Goal: Task Accomplishment & Management: Complete application form

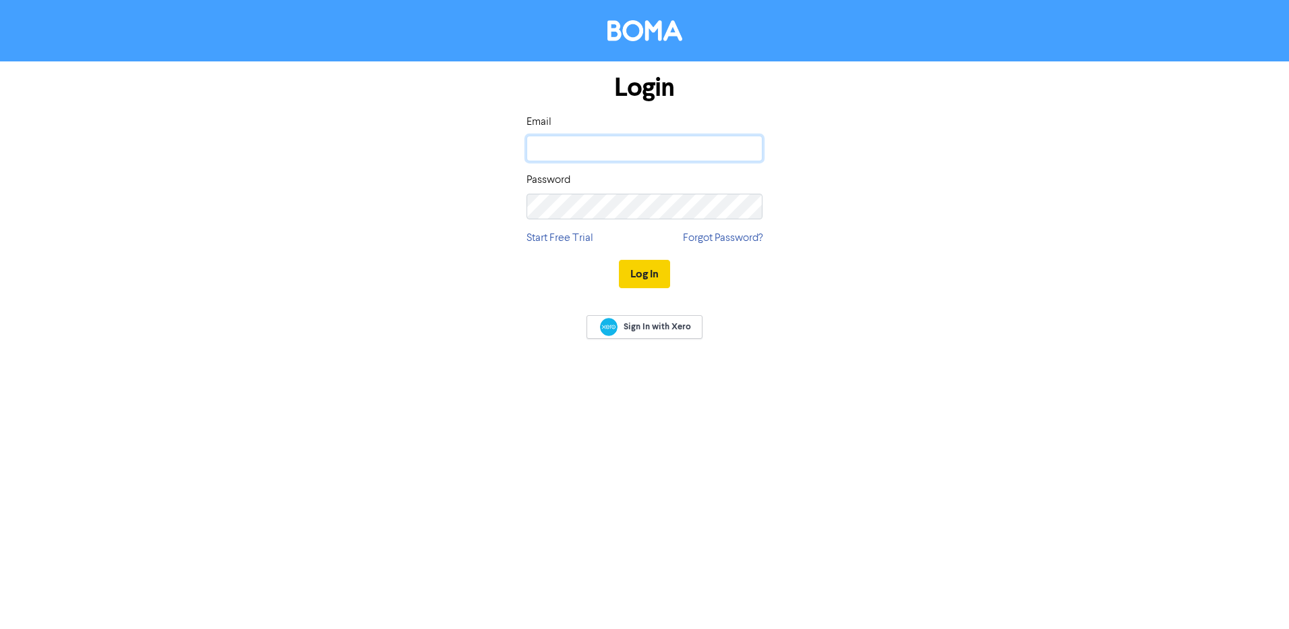
type input "[EMAIL_ADDRESS][DOMAIN_NAME]"
click at [649, 270] on button "Log In" at bounding box center [644, 274] width 51 height 28
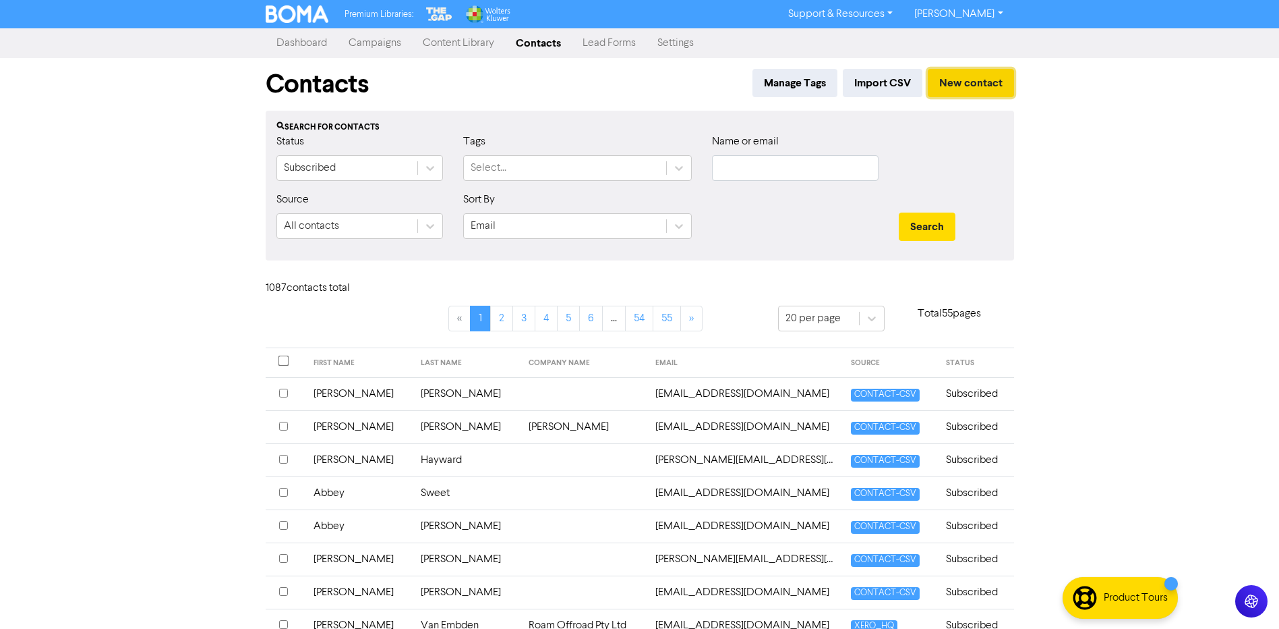
click at [967, 73] on button "New contact" at bounding box center [971, 83] width 86 height 28
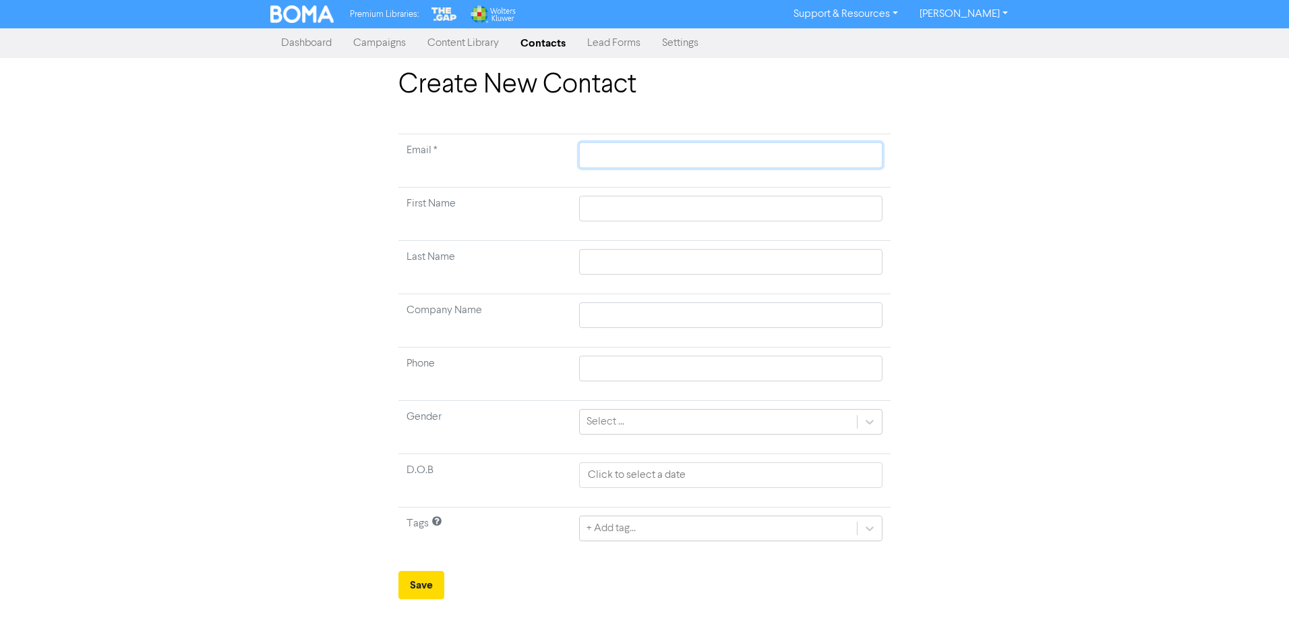
click at [598, 148] on input "text" at bounding box center [730, 155] width 303 height 26
paste input "[PERSON_NAME][DOMAIN_NAME][EMAIL_ADDRESS][PERSON_NAME][DOMAIN_NAME]"
type input "[PERSON_NAME][DOMAIN_NAME][EMAIL_ADDRESS][PERSON_NAME][DOMAIN_NAME]"
click at [593, 203] on input "text" at bounding box center [730, 209] width 303 height 26
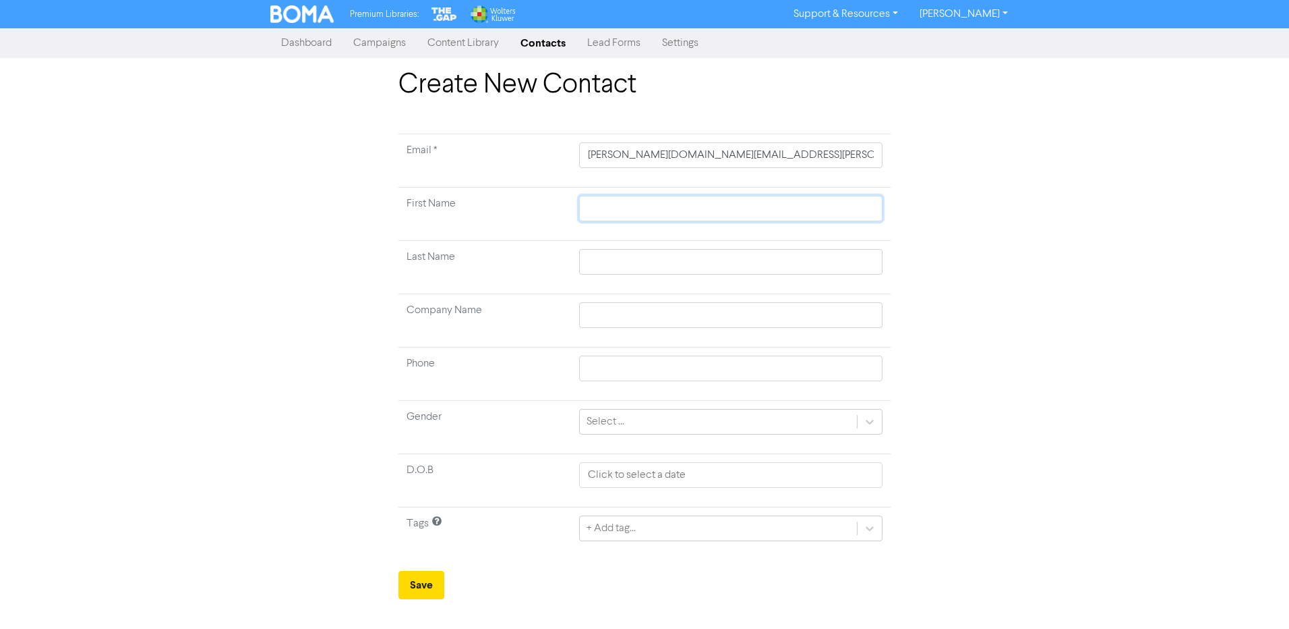
type input "M"
type input "Ma"
type input "Mat"
type input "Math"
type input "Mathe"
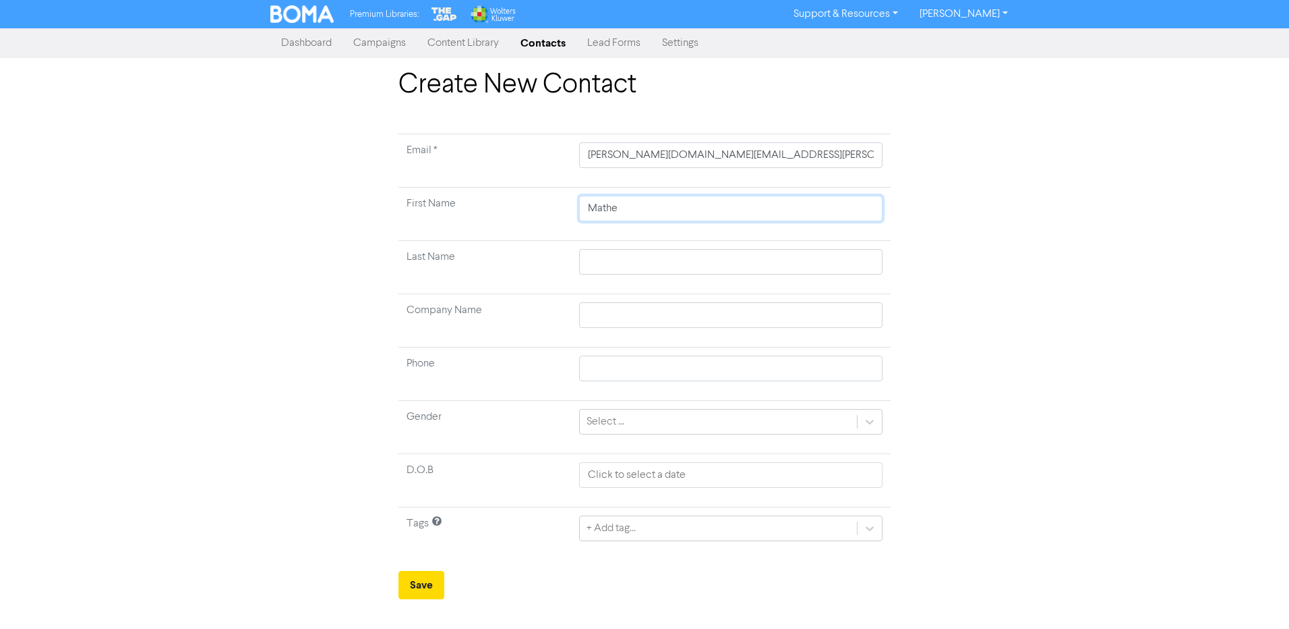
type input "[PERSON_NAME]"
type input "M"
type input "Mc"
type input "McN"
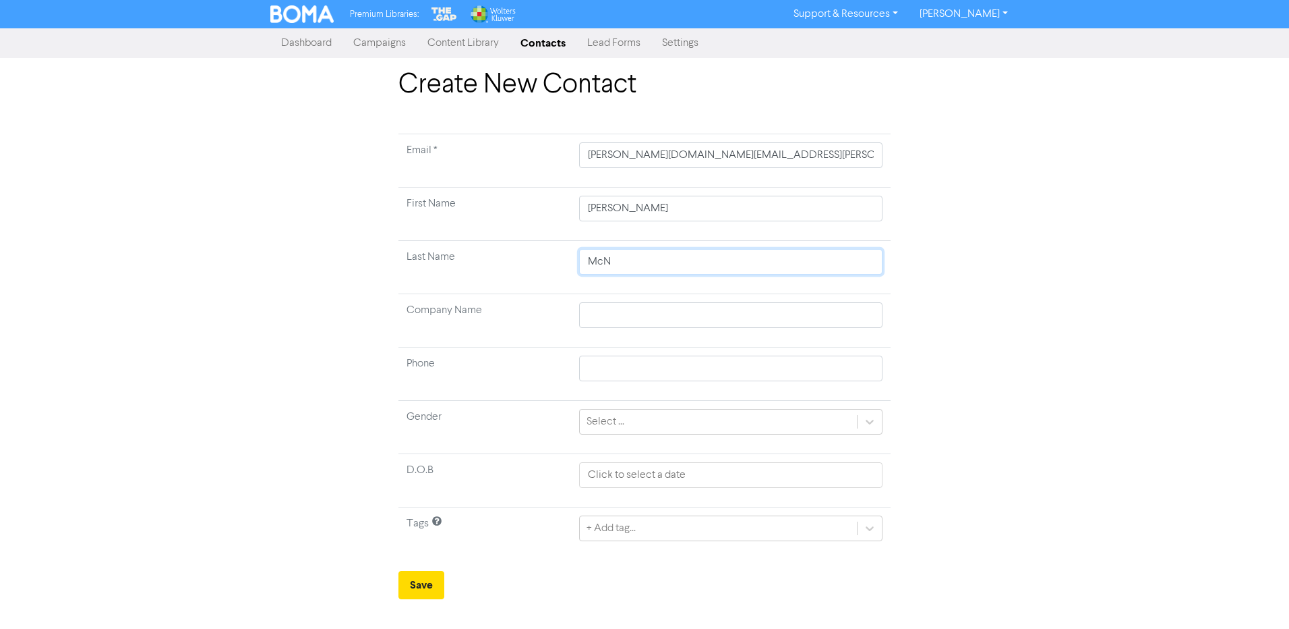
type input "McNa"
type input "McNam"
type input "McNama"
type input "[PERSON_NAME]"
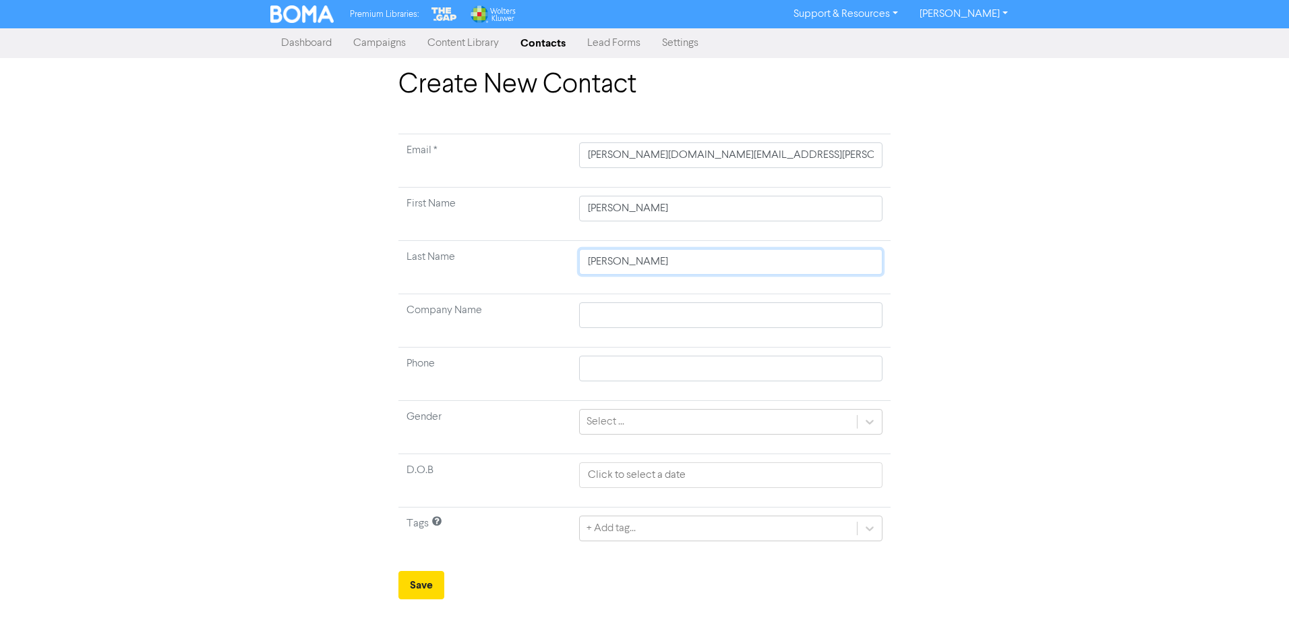
type input "[PERSON_NAME]"
click at [616, 546] on td "+ Add tag..." at bounding box center [731, 533] width 320 height 53
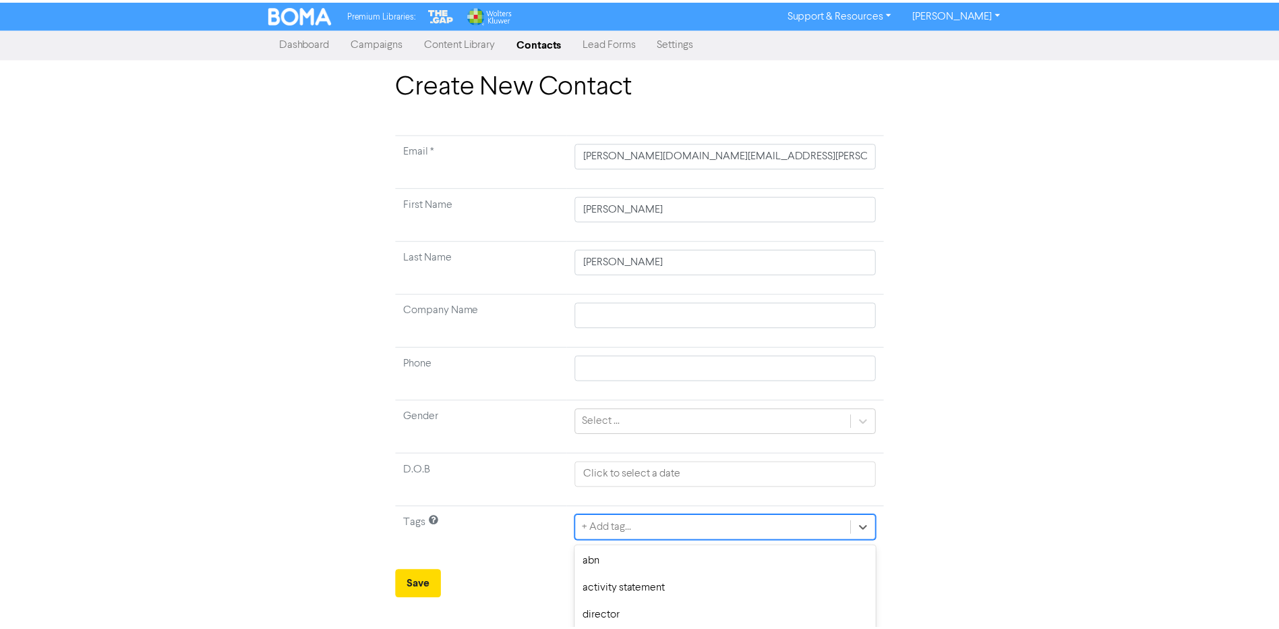
scroll to position [120, 0]
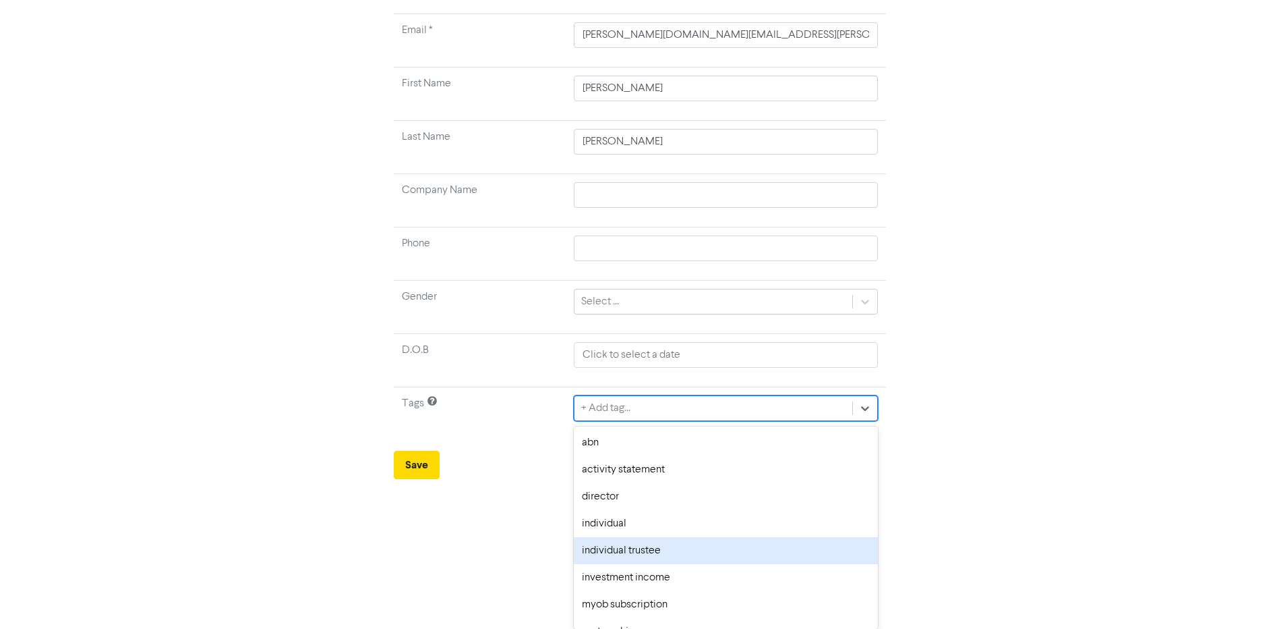
click at [616, 421] on div "option individual trustee focused, 5 of 14. 14 results available. Use Up and Do…" at bounding box center [725, 408] width 303 height 26
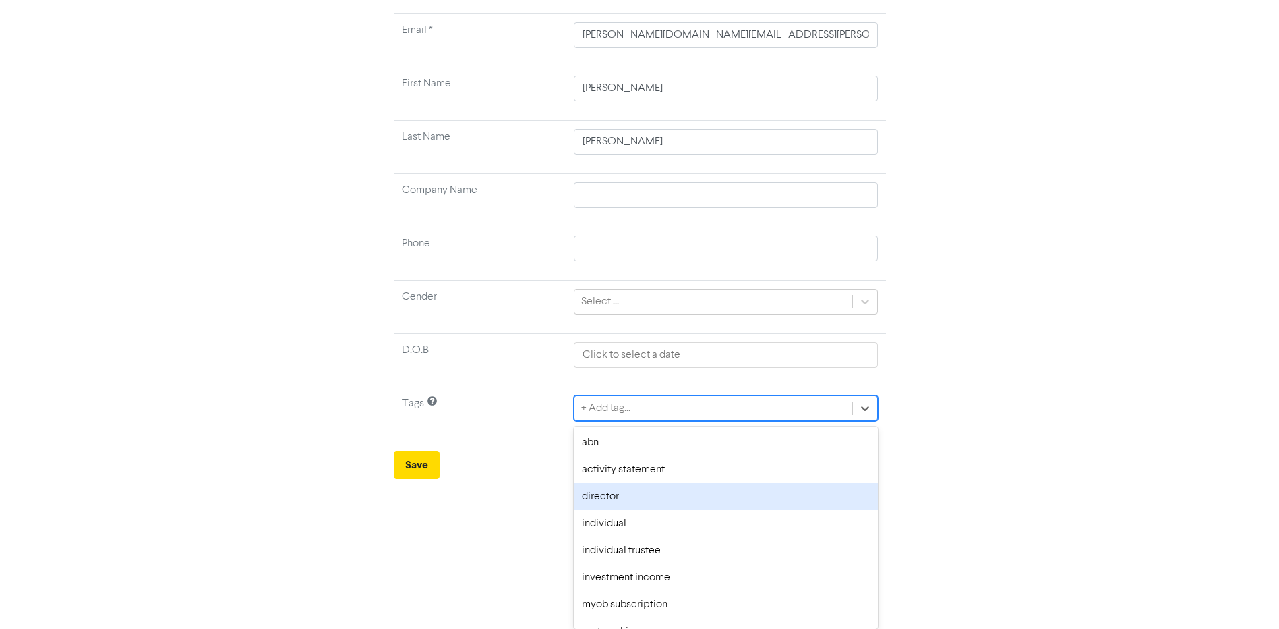
click at [609, 504] on div "director" at bounding box center [725, 496] width 303 height 27
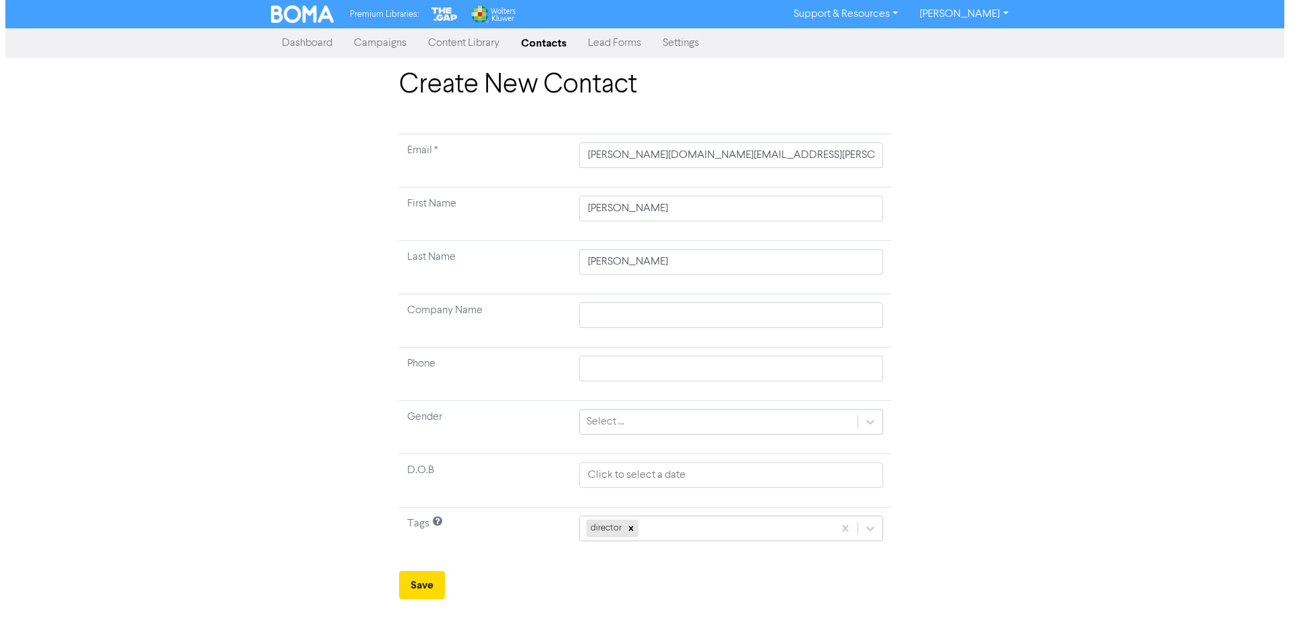
scroll to position [0, 0]
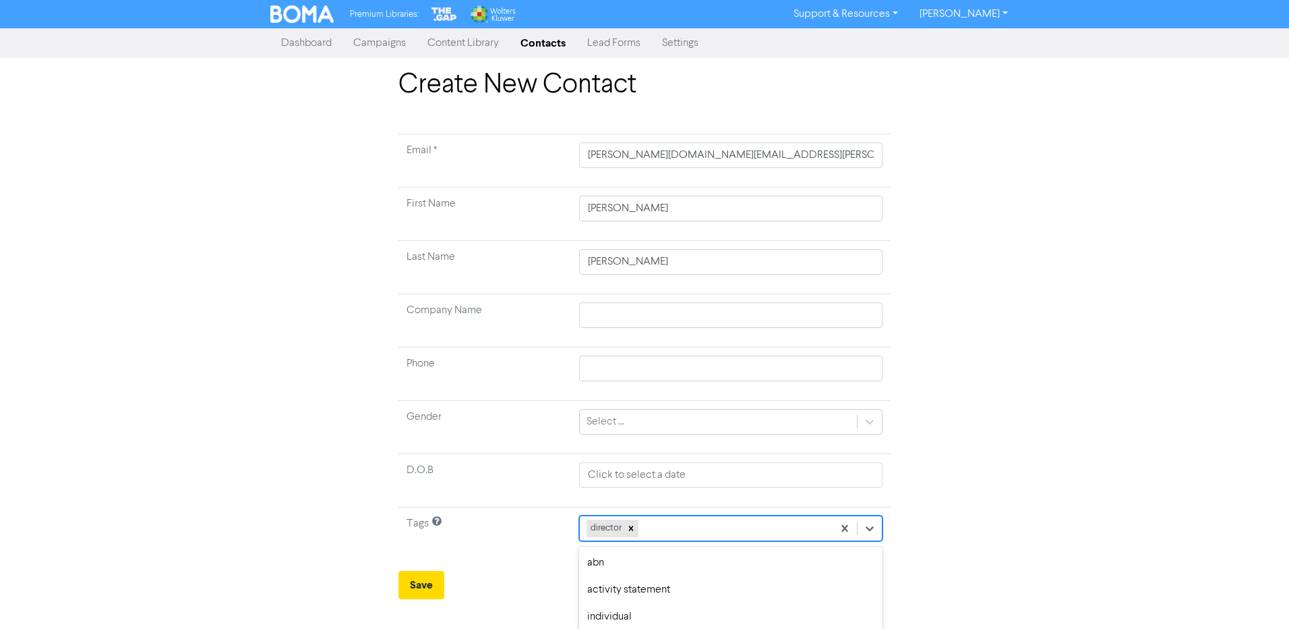
click at [695, 531] on div "option individual trustee focused, 5 of 14. 13 results available. Use Up and Do…" at bounding box center [730, 528] width 303 height 26
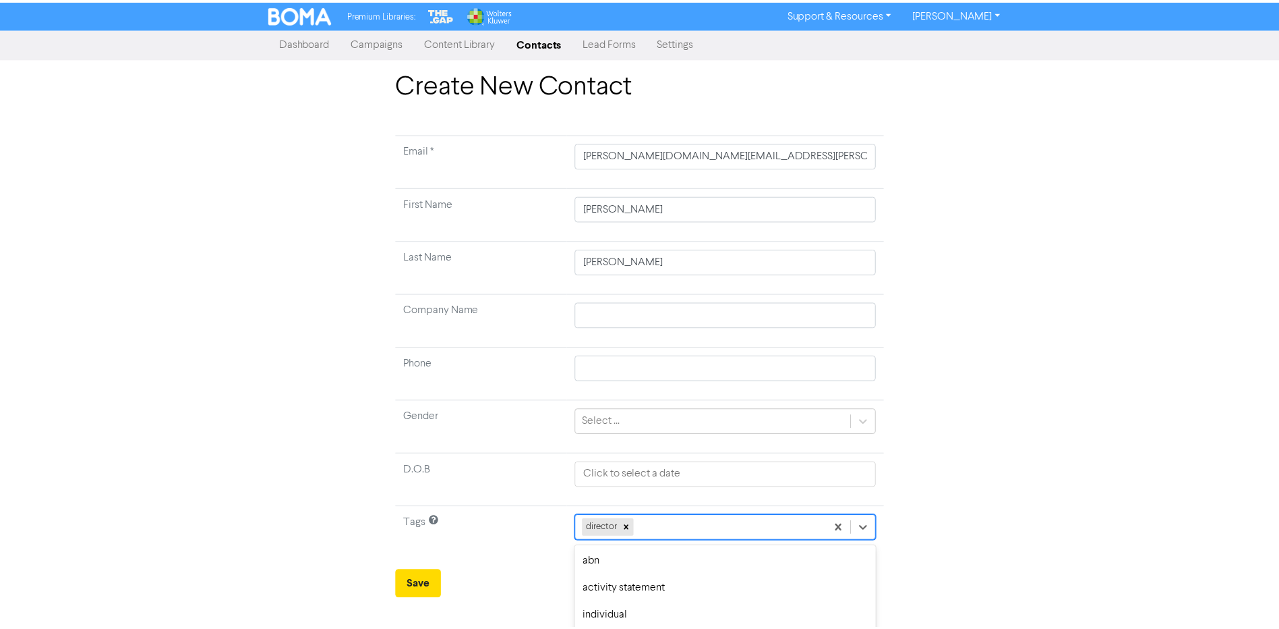
scroll to position [120, 0]
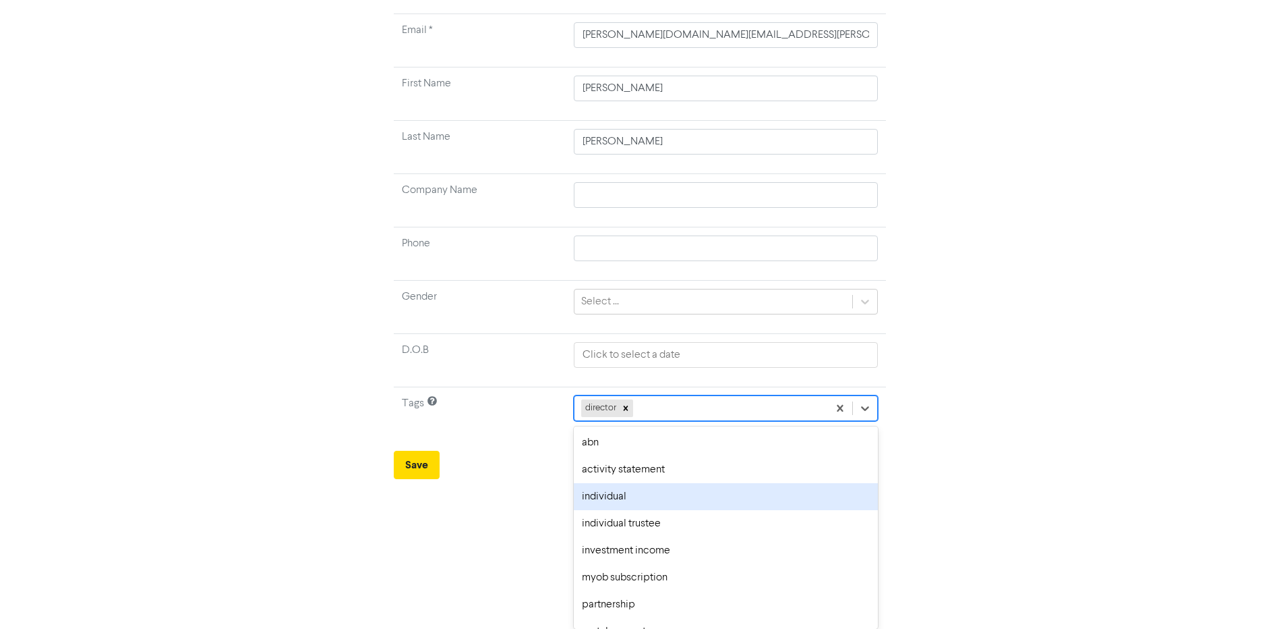
click at [631, 504] on div "individual" at bounding box center [725, 496] width 303 height 27
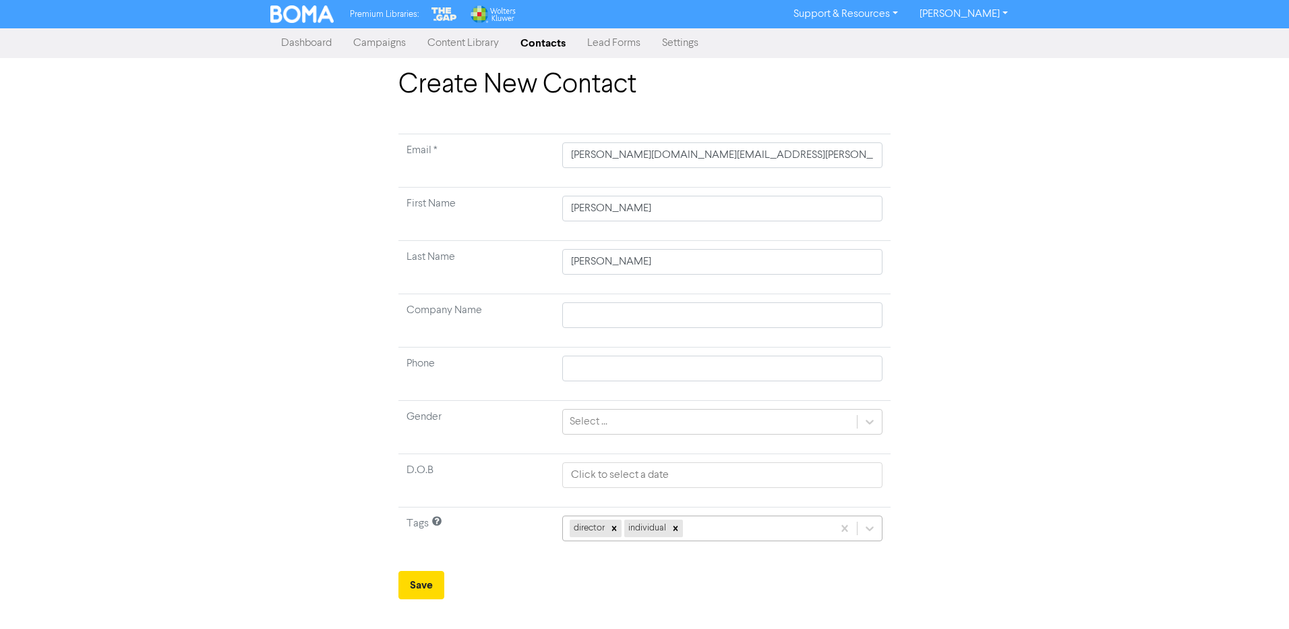
click at [737, 535] on div "director individual" at bounding box center [722, 528] width 320 height 26
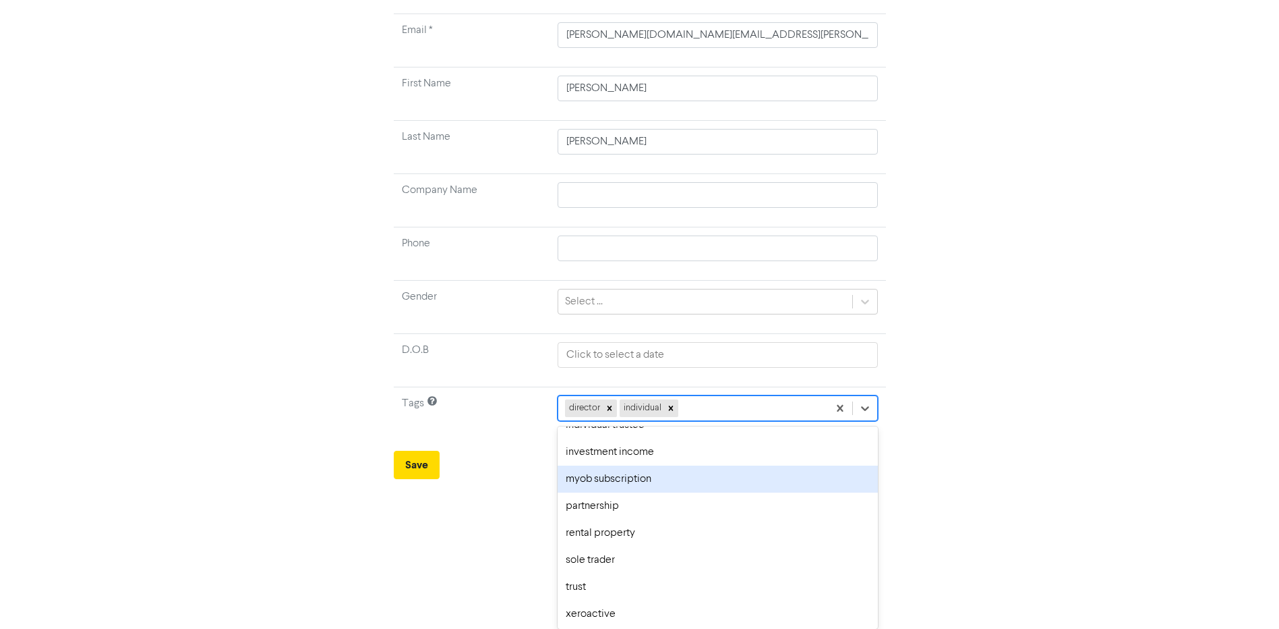
scroll to position [127, 0]
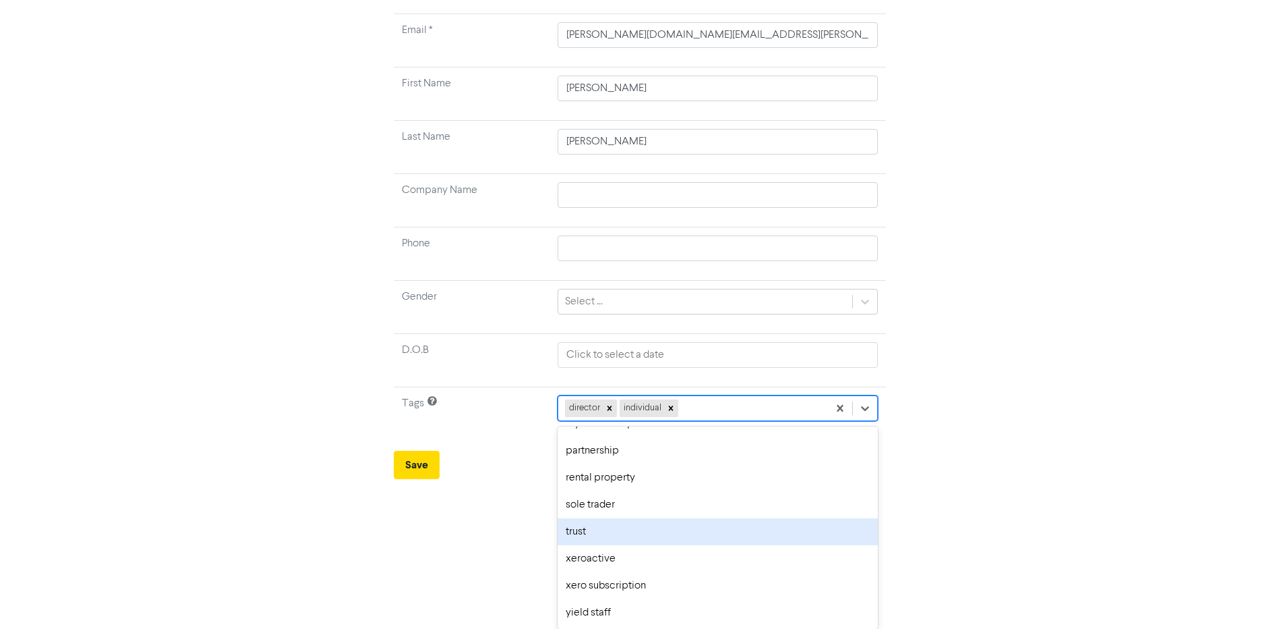
click at [695, 538] on div "trust" at bounding box center [718, 531] width 320 height 27
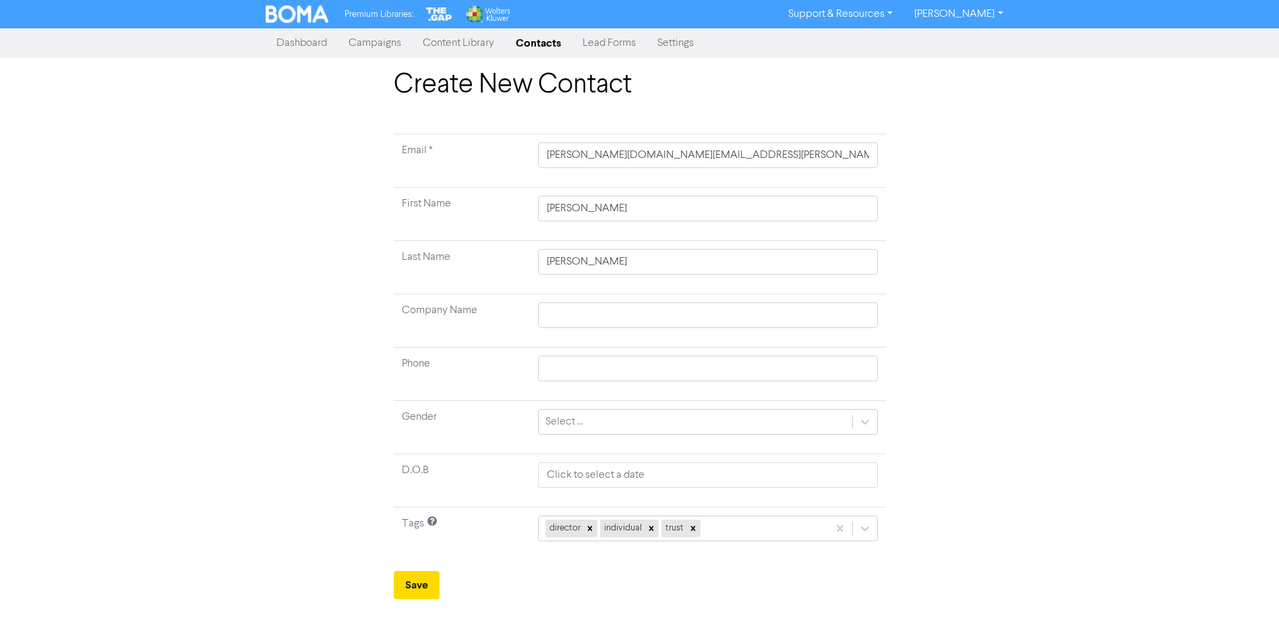
scroll to position [0, 0]
click at [412, 581] on button "Save" at bounding box center [422, 585] width 46 height 28
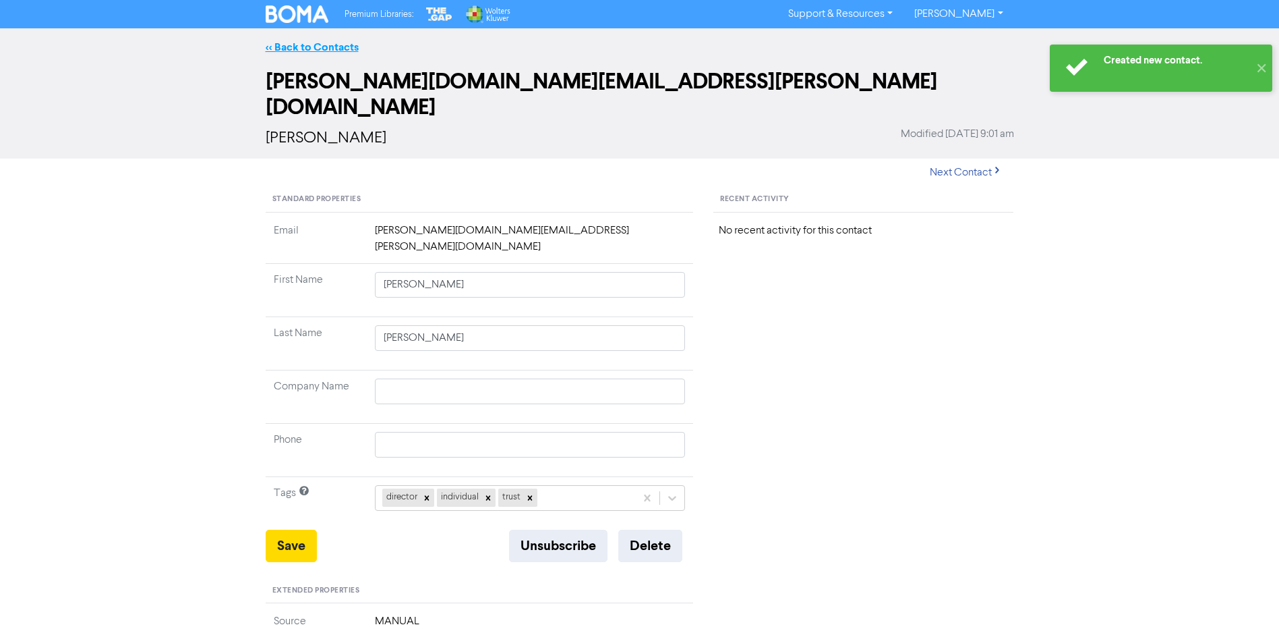
click at [303, 53] on link "<< Back to Contacts" at bounding box center [312, 46] width 93 height 13
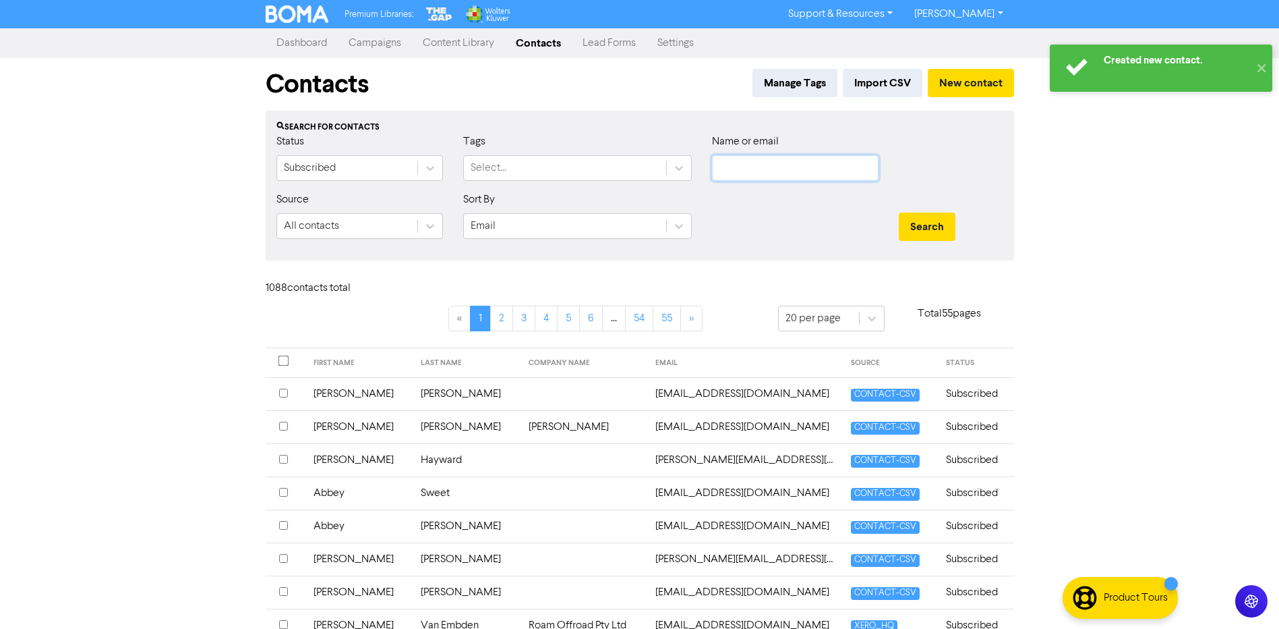
click at [790, 177] on input "text" at bounding box center [795, 168] width 167 height 26
type input "[PERSON_NAME]"
click at [899, 212] on button "Search" at bounding box center [927, 226] width 57 height 28
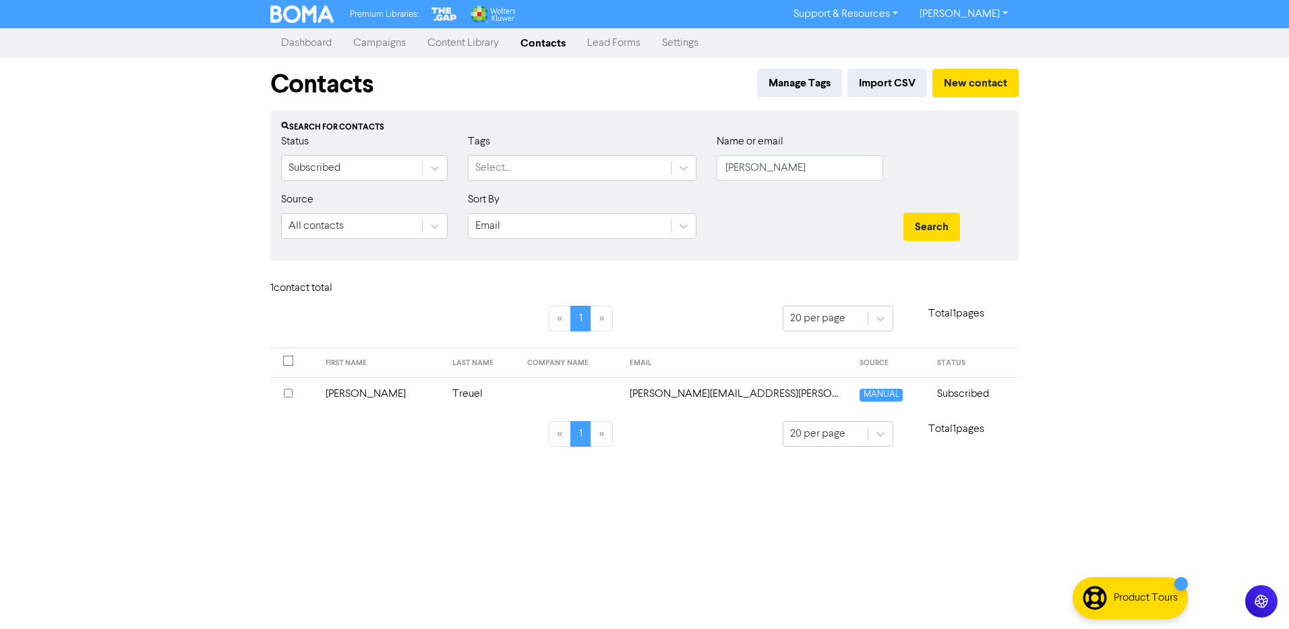
click at [444, 392] on td "Treuel" at bounding box center [482, 393] width 76 height 33
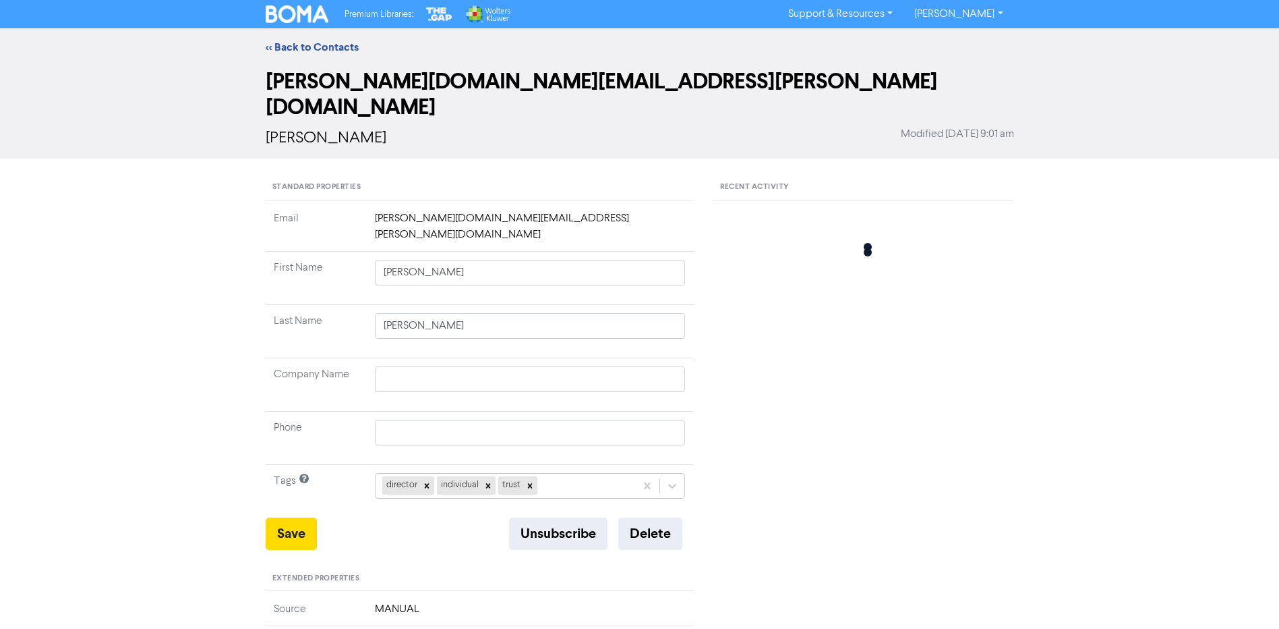
type input "[PERSON_NAME]"
type input "Treuel"
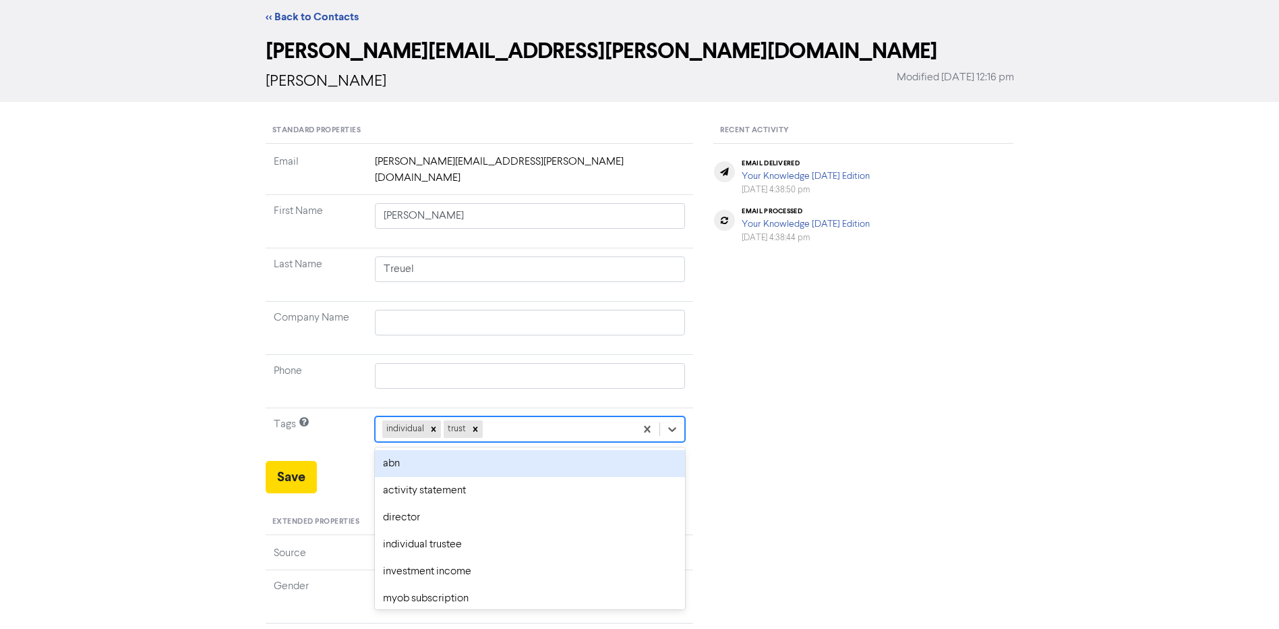
click at [520, 442] on div "option abn focused, 1 of 14. 12 results available. Use Up and Down to choose op…" at bounding box center [530, 429] width 311 height 26
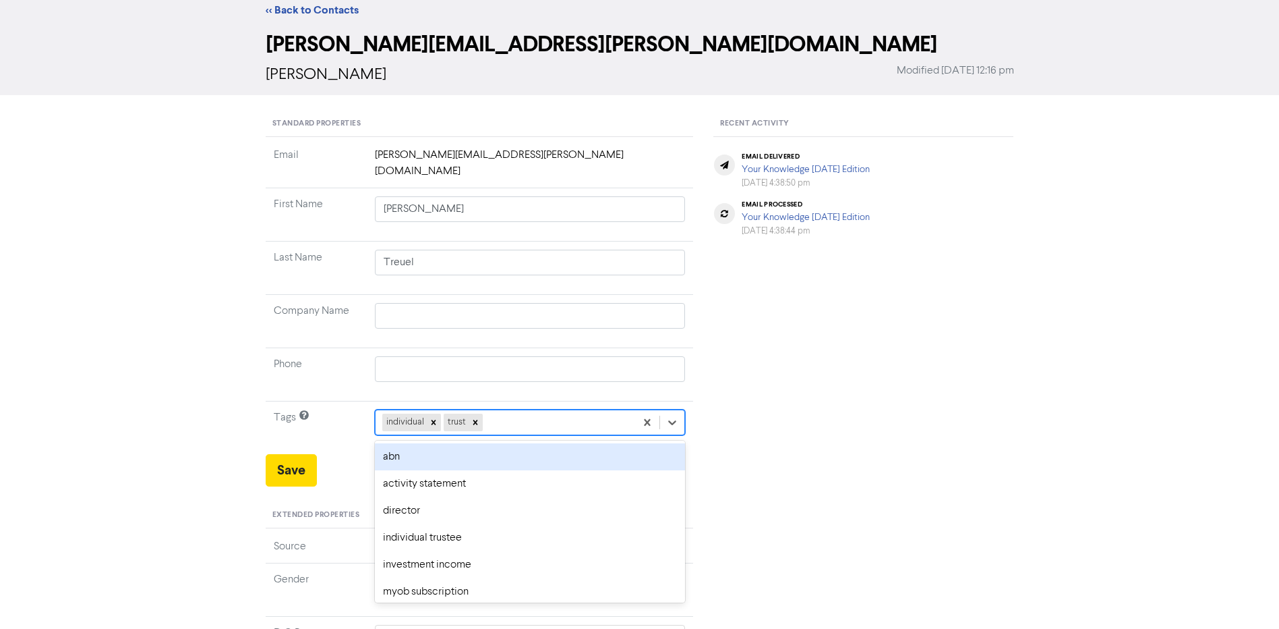
scroll to position [40, 0]
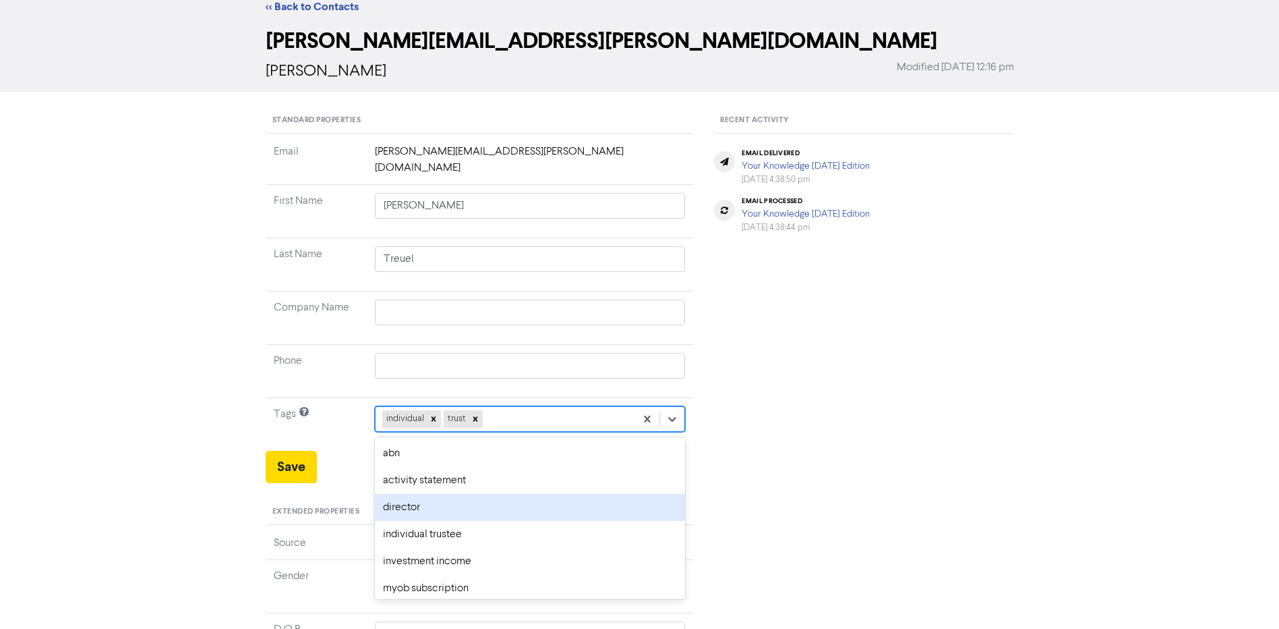
click at [452, 494] on div "director" at bounding box center [530, 507] width 311 height 27
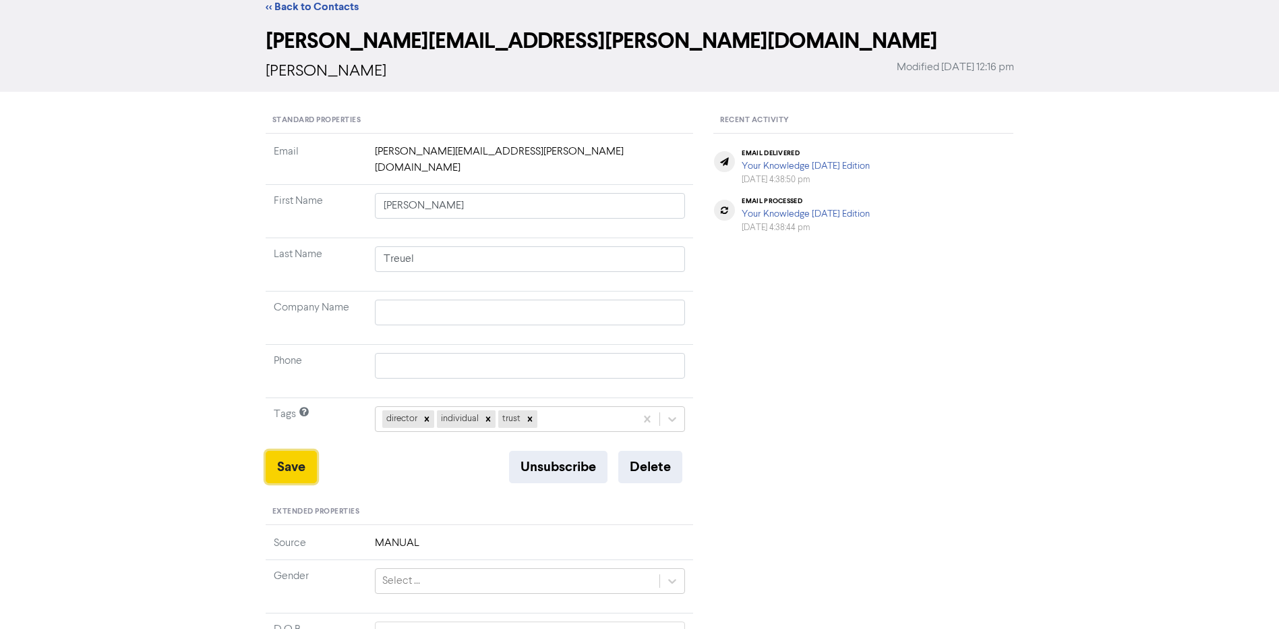
click at [291, 458] on button "Save" at bounding box center [291, 467] width 51 height 32
